Goal: Task Accomplishment & Management: Complete application form

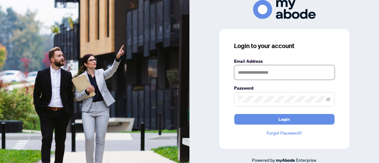
click at [255, 73] on input "text" at bounding box center [284, 72] width 100 height 14
type input "**********"
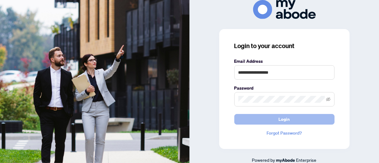
click at [258, 119] on button "Login" at bounding box center [284, 119] width 100 height 11
click at [261, 117] on button "Login" at bounding box center [284, 119] width 100 height 11
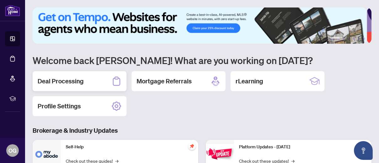
click at [73, 82] on h2 "Deal Processing" at bounding box center [61, 81] width 46 height 9
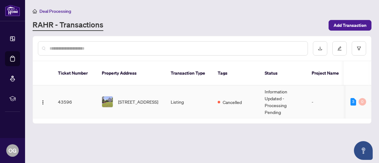
click at [273, 93] on td "Information Updated - Processing Pending" at bounding box center [282, 102] width 47 height 33
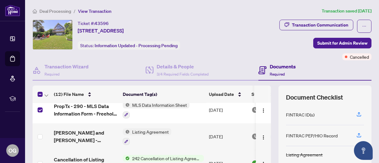
scroll to position [31, 0]
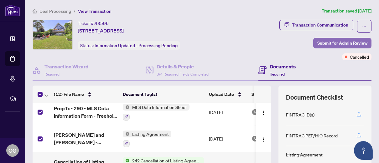
click at [338, 43] on span "Submit for Admin Review" at bounding box center [342, 43] width 50 height 10
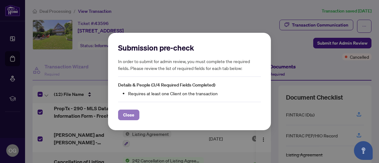
click at [132, 114] on span "Close" at bounding box center [128, 115] width 11 height 10
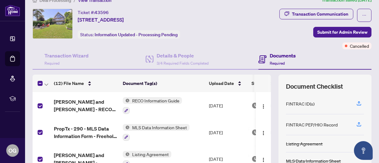
scroll to position [4, 0]
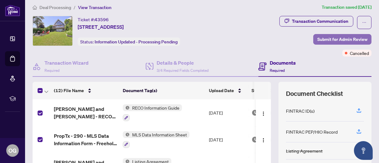
click at [351, 38] on span "Submit for Admin Review" at bounding box center [342, 39] width 50 height 10
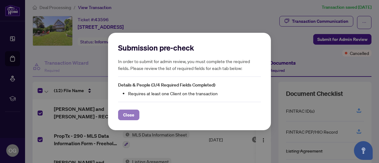
click at [123, 114] on span "Close" at bounding box center [128, 115] width 11 height 10
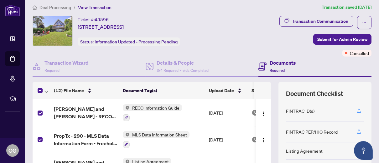
click at [278, 63] on h4 "Documents" at bounding box center [282, 63] width 26 height 8
click at [272, 69] on span "Required" at bounding box center [276, 70] width 15 height 5
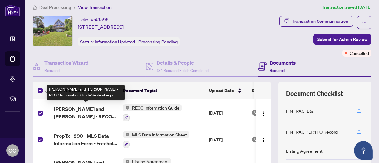
click at [96, 110] on span "[PERSON_NAME] and [PERSON_NAME] - RECO Information Guide September.pdf" at bounding box center [86, 112] width 64 height 15
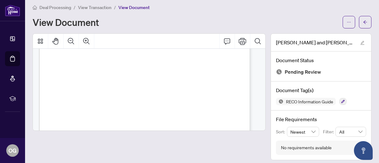
scroll to position [125, 0]
click at [151, 17] on div "View Document" at bounding box center [186, 22] width 306 height 10
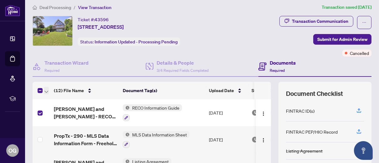
click at [46, 91] on icon "button" at bounding box center [46, 92] width 4 height 3
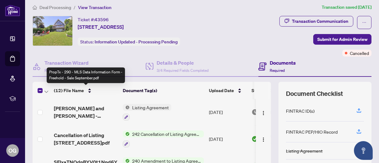
scroll to position [63, 0]
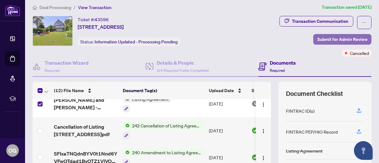
click at [355, 37] on span "Submit for Admin Review" at bounding box center [342, 39] width 50 height 10
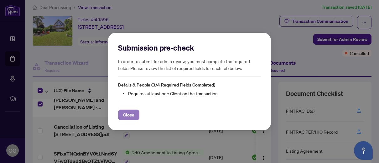
click at [125, 114] on span "Close" at bounding box center [128, 115] width 11 height 10
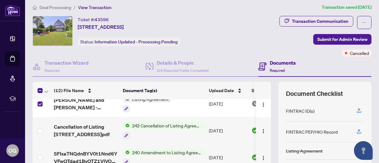
drag, startPoint x: 271, startPoint y: 106, endPoint x: 272, endPoint y: 102, distance: 3.8
click at [272, 102] on div "(12) File Name Document Tag(s) Upload Date Status [PERSON_NAME] and [PERSON_NAM…" at bounding box center [202, 158] width 338 height 153
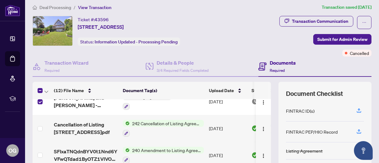
scroll to position [65, 0]
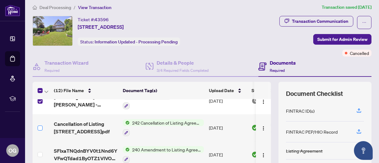
click at [41, 129] on label at bounding box center [40, 128] width 5 height 7
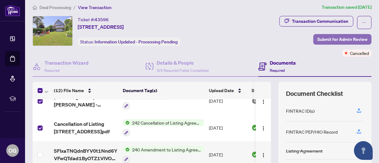
click at [341, 37] on span "Submit for Admin Review" at bounding box center [342, 39] width 50 height 10
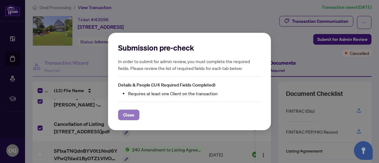
click at [130, 115] on span "Close" at bounding box center [128, 115] width 11 height 10
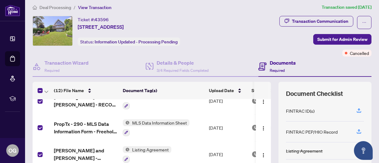
scroll to position [0, 0]
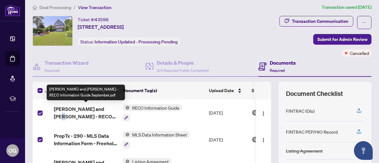
click at [103, 111] on span "[PERSON_NAME] and [PERSON_NAME] - RECO Information Guide September.pdf" at bounding box center [86, 112] width 64 height 15
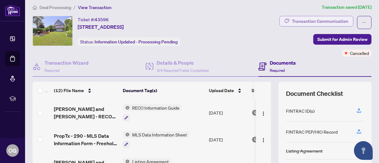
click at [315, 19] on div "Transaction Communication" at bounding box center [320, 21] width 56 height 10
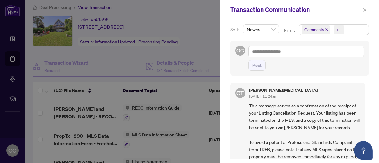
click at [109, 46] on div at bounding box center [189, 81] width 379 height 163
click at [54, 8] on div at bounding box center [189, 81] width 379 height 163
click at [87, 8] on div at bounding box center [189, 81] width 379 height 163
click at [366, 9] on icon "close" at bounding box center [364, 10] width 4 height 4
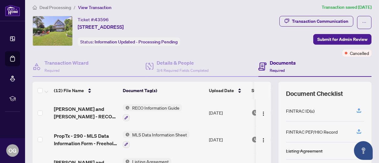
click at [95, 7] on span "View Transaction" at bounding box center [94, 8] width 33 height 6
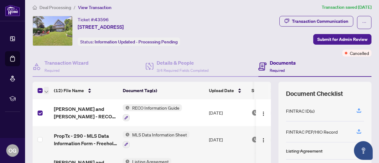
click at [47, 91] on icon "button" at bounding box center [46, 92] width 4 height 3
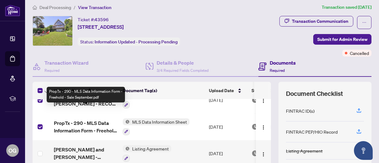
scroll to position [31, 0]
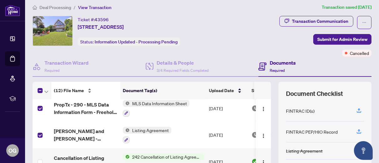
click at [76, 89] on span "(12) File Name" at bounding box center [69, 90] width 30 height 7
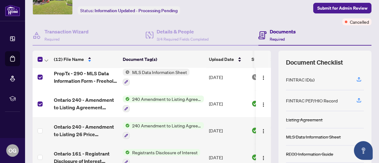
click at [37, 129] on td at bounding box center [42, 130] width 19 height 27
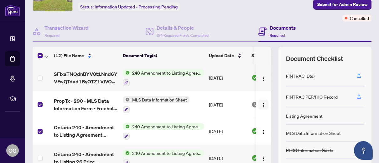
scroll to position [66, 0]
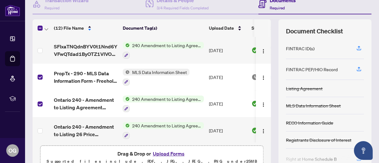
click at [267, 39] on div "(12) File Name Document Tag(s) Upload Date Status SFIxaTNQdnBYV0t1Nnd6YVFwQTdad…" at bounding box center [202, 95] width 338 height 153
click at [105, 8] on div "Transaction Wizard Required" at bounding box center [89, 4] width 113 height 20
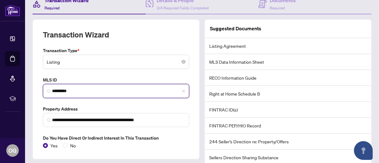
click at [78, 91] on input "*********" at bounding box center [118, 91] width 133 height 7
type input "*"
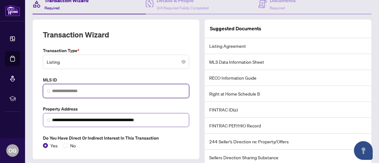
click at [48, 119] on img at bounding box center [49, 121] width 4 height 4
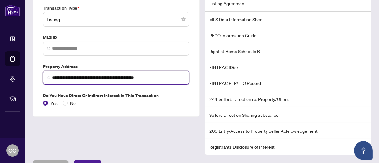
scroll to position [121, 0]
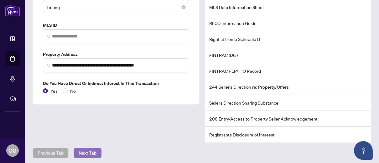
click at [79, 149] on span "Next Tab" at bounding box center [88, 153] width 18 height 10
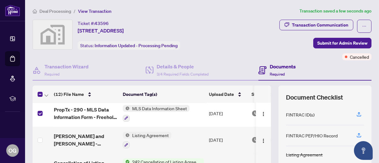
scroll to position [31, 0]
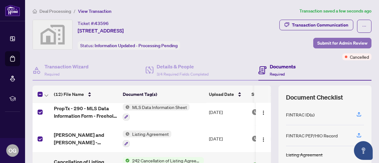
click at [351, 42] on span "Submit for Admin Review" at bounding box center [342, 43] width 50 height 10
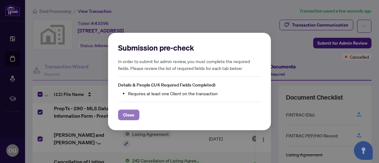
click at [128, 115] on span "Close" at bounding box center [128, 115] width 11 height 10
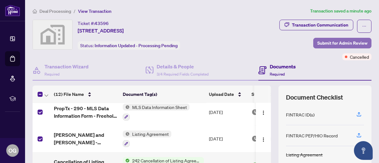
click at [334, 40] on span "Submit for Admin Review" at bounding box center [342, 43] width 50 height 10
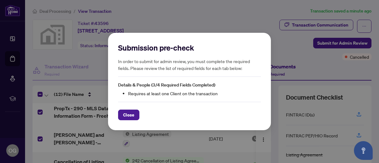
click at [126, 122] on div "Submission pre-check In order to submit for admin review, you must complete the…" at bounding box center [189, 82] width 163 height 98
click at [130, 116] on span "Close" at bounding box center [128, 115] width 11 height 10
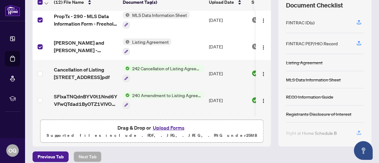
scroll to position [94, 0]
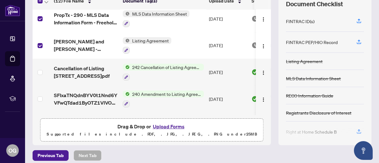
click at [173, 125] on button "Upload Forms" at bounding box center [168, 127] width 35 height 8
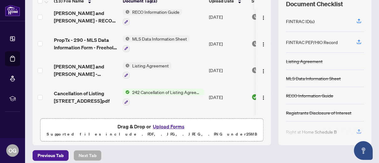
click at [169, 127] on button "Upload Forms" at bounding box center [168, 127] width 35 height 8
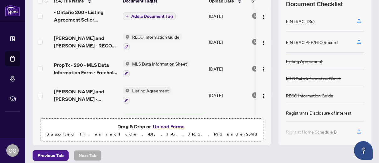
click at [172, 125] on button "Upload Forms" at bounding box center [168, 127] width 35 height 8
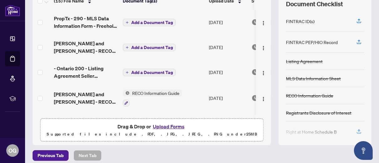
scroll to position [0, 0]
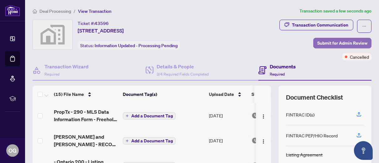
click at [348, 42] on span "Submit for Admin Review" at bounding box center [342, 43] width 50 height 10
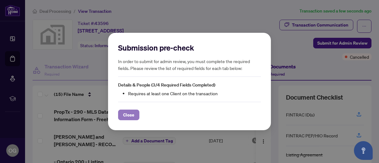
click at [129, 117] on span "Close" at bounding box center [128, 115] width 11 height 10
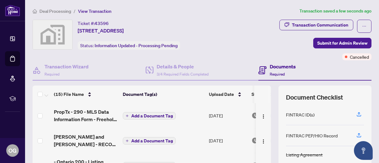
click at [140, 115] on span "Add a Document Tag" at bounding box center [152, 116] width 42 height 4
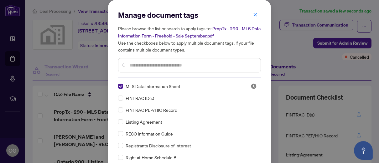
click at [39, 115] on div "Manage document tags Please browse the list or search to apply tags to: PropTx …" at bounding box center [189, 81] width 379 height 163
click at [253, 13] on icon "close" at bounding box center [255, 15] width 4 height 4
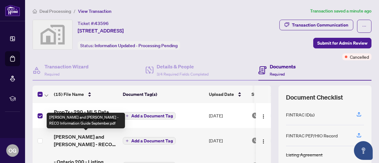
click at [106, 143] on span "[PERSON_NAME] and [PERSON_NAME] - RECO Information Guide September.pdf" at bounding box center [86, 140] width 64 height 15
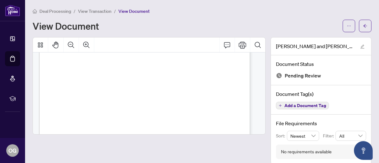
scroll to position [94, 0]
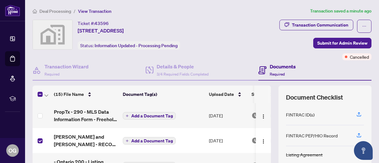
click at [143, 142] on span "Add a Document Tag" at bounding box center [152, 141] width 42 height 4
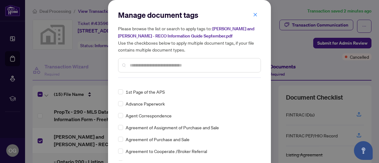
scroll to position [219, 0]
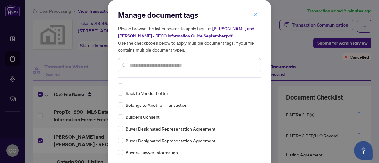
click at [253, 14] on icon "close" at bounding box center [254, 14] width 3 height 3
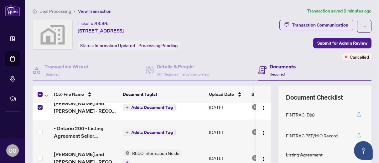
scroll to position [31, 0]
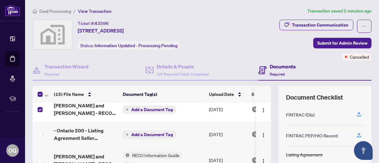
click at [150, 133] on span "Add a Document Tag" at bounding box center [152, 135] width 42 height 4
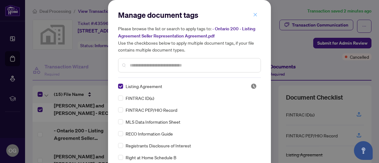
click at [253, 12] on span "button" at bounding box center [255, 15] width 4 height 10
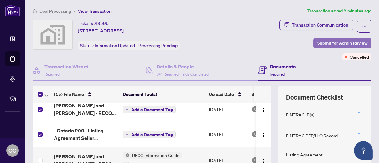
click at [336, 39] on span "Submit for Admin Review" at bounding box center [342, 43] width 50 height 10
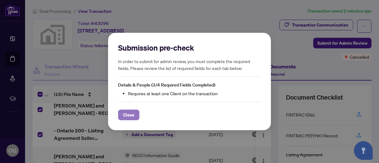
click at [131, 116] on span "Close" at bounding box center [128, 115] width 11 height 10
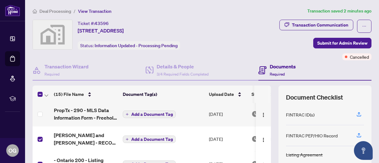
scroll to position [0, 0]
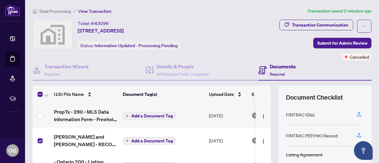
click at [166, 115] on span "Add a Document Tag" at bounding box center [152, 116] width 42 height 4
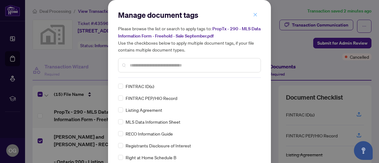
click at [253, 14] on icon "close" at bounding box center [254, 14] width 3 height 3
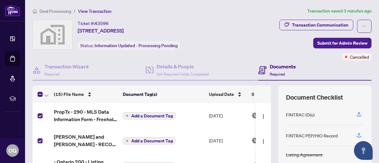
click at [162, 115] on span "Add a Document Tag" at bounding box center [152, 116] width 42 height 4
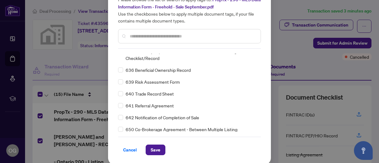
scroll to position [30, 0]
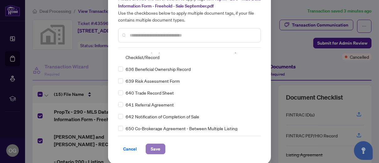
drag, startPoint x: 154, startPoint y: 147, endPoint x: 146, endPoint y: 147, distance: 7.5
click at [154, 147] on span "Save" at bounding box center [155, 149] width 10 height 10
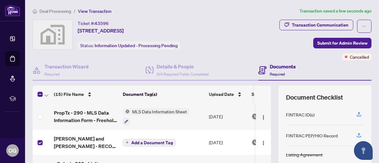
click at [165, 142] on span "Add a Document Tag" at bounding box center [152, 143] width 42 height 4
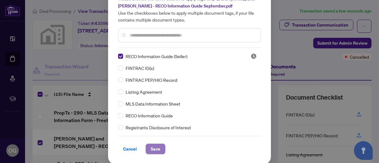
click at [154, 147] on span "Save" at bounding box center [155, 149] width 10 height 10
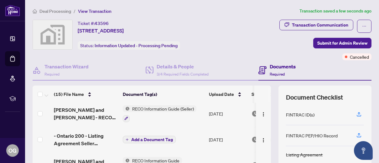
scroll to position [31, 0]
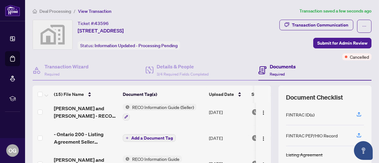
click at [150, 136] on span "Add a Document Tag" at bounding box center [152, 138] width 42 height 4
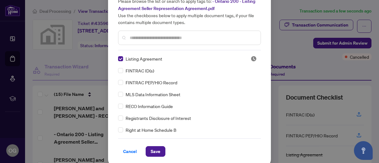
scroll to position [30, 0]
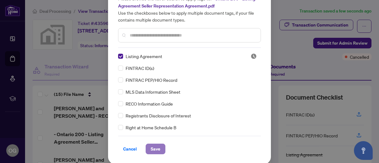
click at [150, 145] on span "Save" at bounding box center [155, 149] width 10 height 10
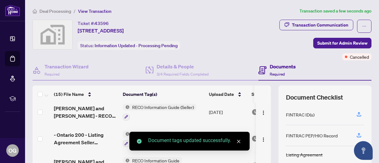
scroll to position [0, 0]
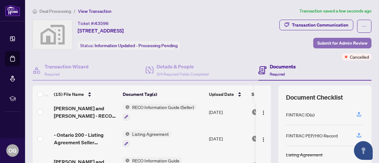
click at [339, 42] on span "Submit for Admin Review" at bounding box center [342, 43] width 50 height 10
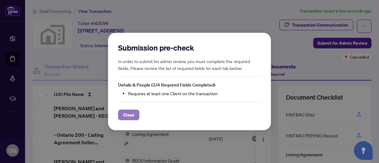
click at [130, 113] on span "Close" at bounding box center [128, 115] width 11 height 10
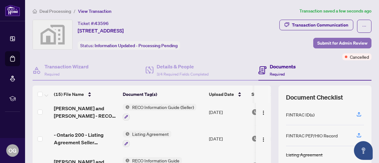
click at [353, 43] on span "Submit for Admin Review" at bounding box center [342, 43] width 50 height 10
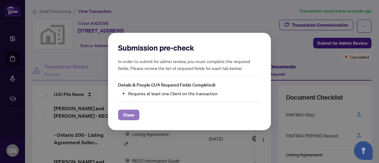
click at [125, 117] on span "Close" at bounding box center [128, 115] width 11 height 10
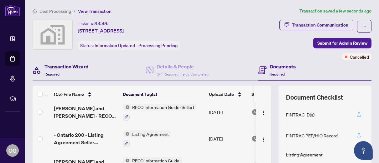
click at [72, 66] on h4 "Transaction Wizard" at bounding box center [66, 67] width 44 height 8
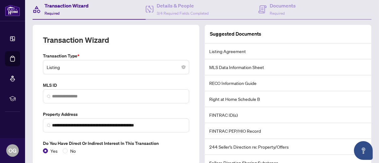
scroll to position [63, 0]
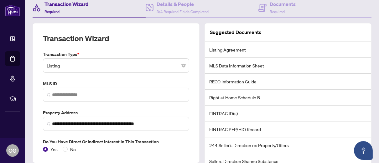
click at [236, 48] on li "Listing Agreement" at bounding box center [288, 50] width 166 height 16
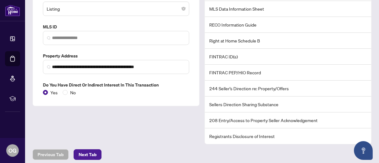
scroll to position [121, 0]
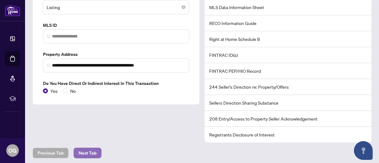
click at [87, 152] on span "Next Tab" at bounding box center [88, 153] width 18 height 10
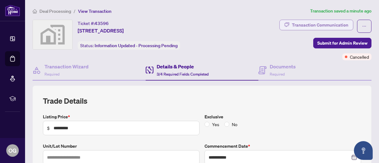
click at [328, 26] on div "Transaction Communication" at bounding box center [320, 25] width 56 height 10
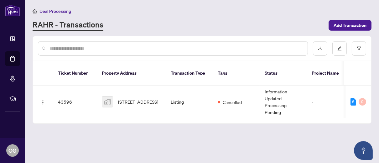
click at [80, 45] on input "text" at bounding box center [175, 48] width 253 height 7
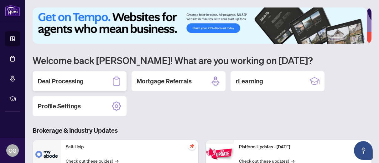
click at [71, 80] on h2 "Deal Processing" at bounding box center [61, 81] width 46 height 9
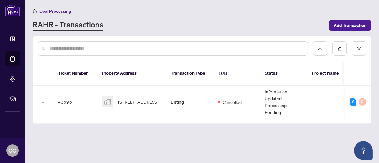
click at [60, 47] on input "text" at bounding box center [175, 48] width 253 height 7
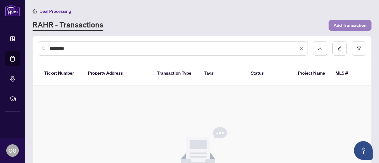
type input "*********"
click at [346, 25] on span "Add Transaction" at bounding box center [349, 25] width 33 height 10
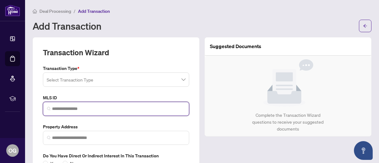
click at [62, 107] on input "search" at bounding box center [118, 109] width 133 height 7
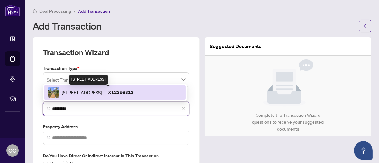
click at [102, 94] on span "[STREET_ADDRESS]" at bounding box center [82, 92] width 40 height 7
type input "*********"
type input "**********"
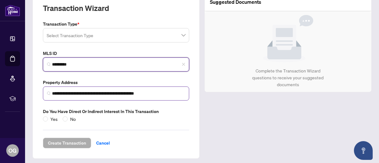
scroll to position [46, 0]
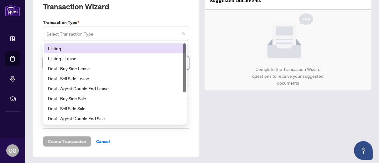
click at [180, 33] on span at bounding box center [116, 34] width 139 height 12
type input "*********"
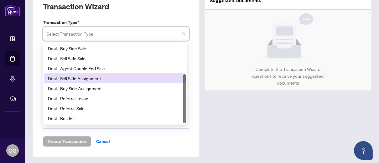
scroll to position [0, 0]
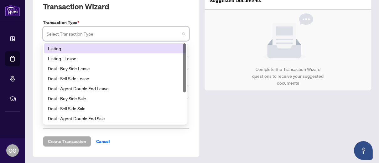
click at [53, 47] on div "Listing" at bounding box center [115, 48] width 134 height 7
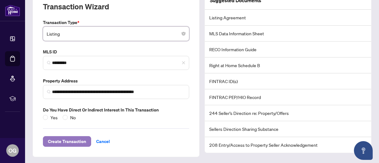
click at [58, 140] on span "Create Transaction" at bounding box center [67, 142] width 38 height 10
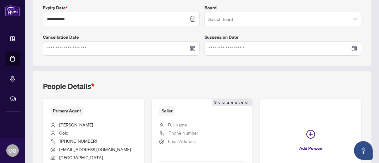
scroll to position [221, 0]
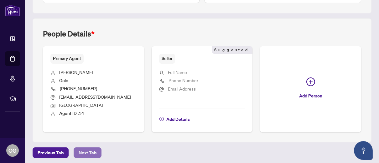
click at [79, 150] on span "Next Tab" at bounding box center [88, 153] width 18 height 10
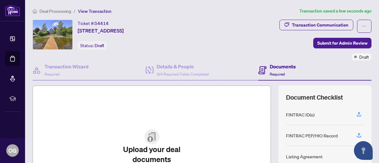
click at [147, 145] on img at bounding box center [151, 137] width 15 height 15
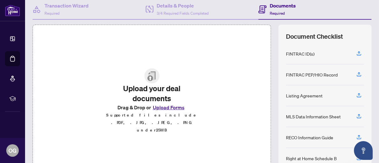
scroll to position [63, 0]
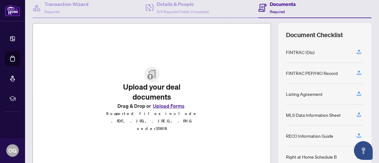
click at [164, 109] on button "Upload Forms" at bounding box center [168, 106] width 35 height 8
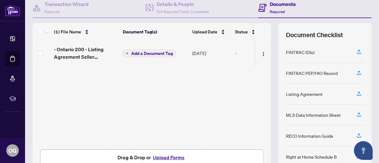
click at [169, 157] on button "Upload Forms" at bounding box center [168, 158] width 35 height 8
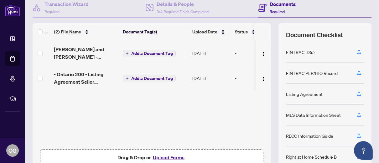
click at [166, 157] on button "Upload Forms" at bounding box center [168, 158] width 35 height 8
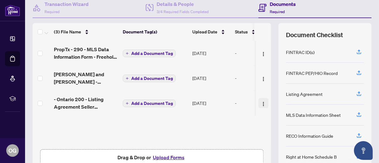
click at [261, 103] on img "button" at bounding box center [263, 104] width 5 height 5
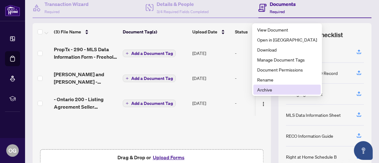
click at [266, 89] on span "Archive" at bounding box center [287, 89] width 60 height 7
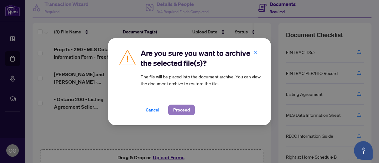
click at [184, 109] on span "Proceed" at bounding box center [181, 110] width 17 height 10
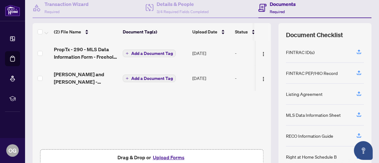
click at [172, 156] on button "Upload Forms" at bounding box center [168, 158] width 35 height 8
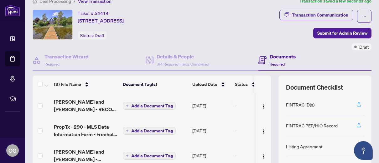
scroll to position [0, 0]
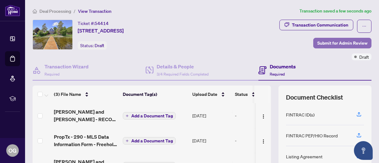
click at [338, 41] on span "Submit for Admin Review" at bounding box center [342, 43] width 50 height 10
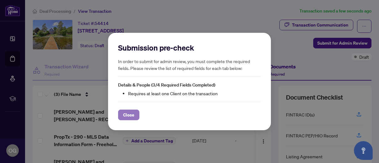
click at [135, 116] on button "Close" at bounding box center [128, 115] width 21 height 11
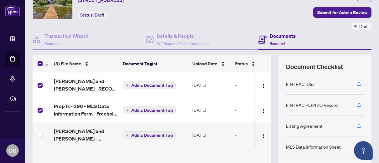
scroll to position [31, 0]
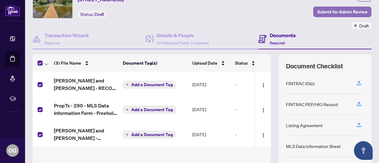
click at [339, 10] on span "Submit for Admin Review" at bounding box center [342, 12] width 50 height 10
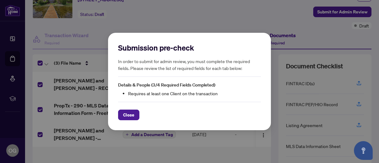
click at [174, 15] on div "Submission pre-check In order to submit for admin review, you must complete the…" at bounding box center [189, 81] width 379 height 163
click at [133, 115] on button "Close" at bounding box center [128, 115] width 21 height 11
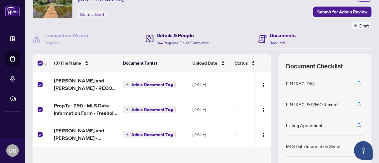
click at [184, 37] on h4 "Details & People" at bounding box center [182, 36] width 52 height 8
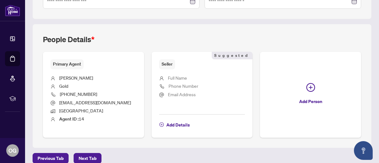
scroll to position [221, 0]
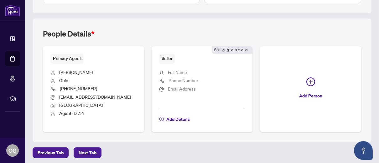
click at [184, 70] on span "Full Name" at bounding box center [177, 72] width 19 height 6
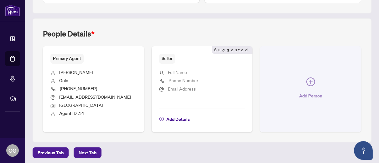
click at [306, 78] on icon "plus-circle" at bounding box center [310, 82] width 9 height 9
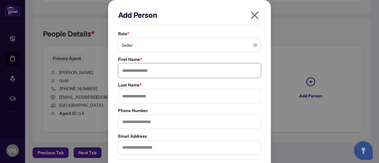
click at [139, 69] on input "text" at bounding box center [189, 71] width 143 height 14
type input "****"
click at [143, 96] on input "text" at bounding box center [189, 96] width 143 height 14
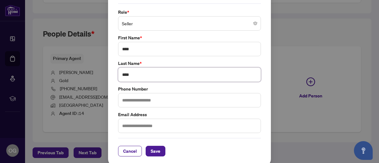
scroll to position [23, 0]
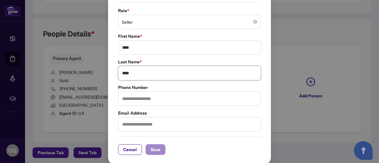
type input "****"
click at [150, 148] on span "Save" at bounding box center [155, 150] width 10 height 10
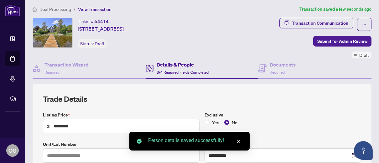
scroll to position [0, 0]
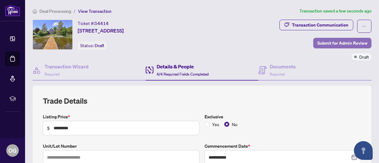
click at [343, 41] on span "Submit for Admin Review" at bounding box center [342, 43] width 50 height 10
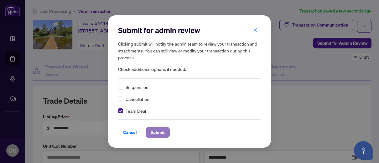
click at [157, 132] on span "Submit" at bounding box center [157, 133] width 14 height 10
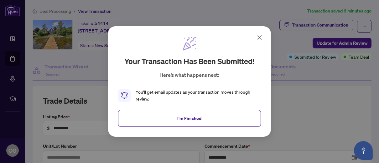
click at [259, 38] on icon at bounding box center [260, 38] width 8 height 8
